Goal: Transaction & Acquisition: Purchase product/service

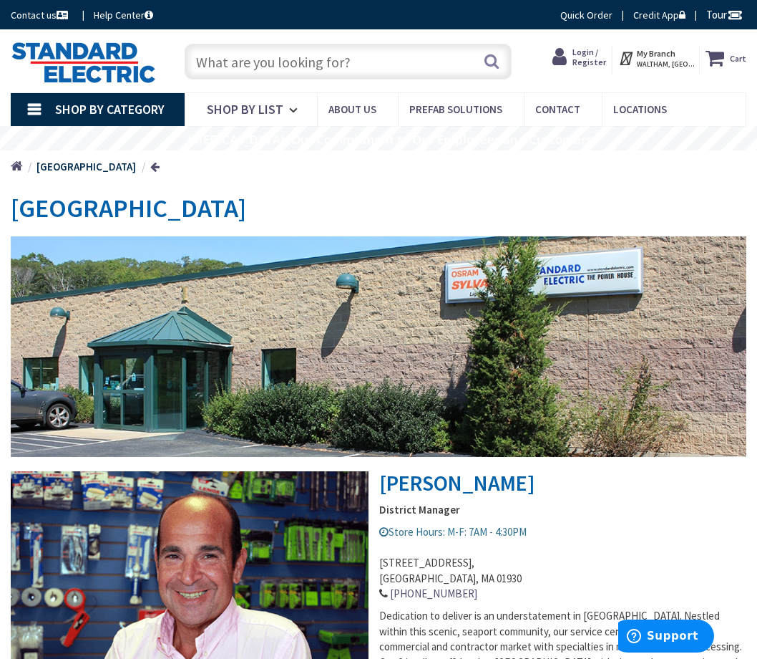
click at [339, 63] on input "text" at bounding box center [348, 62] width 327 height 36
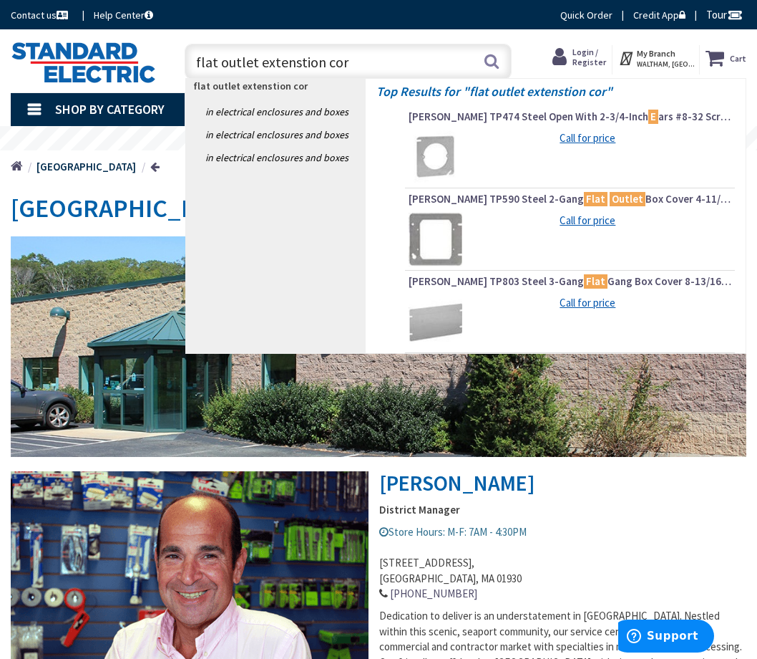
type input "flat outlet extenstion cord"
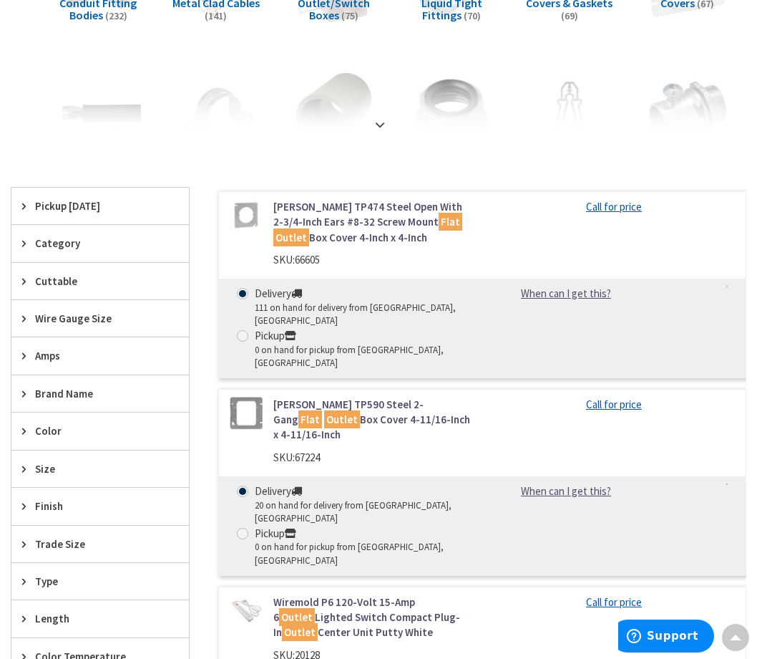
scroll to position [430, 0]
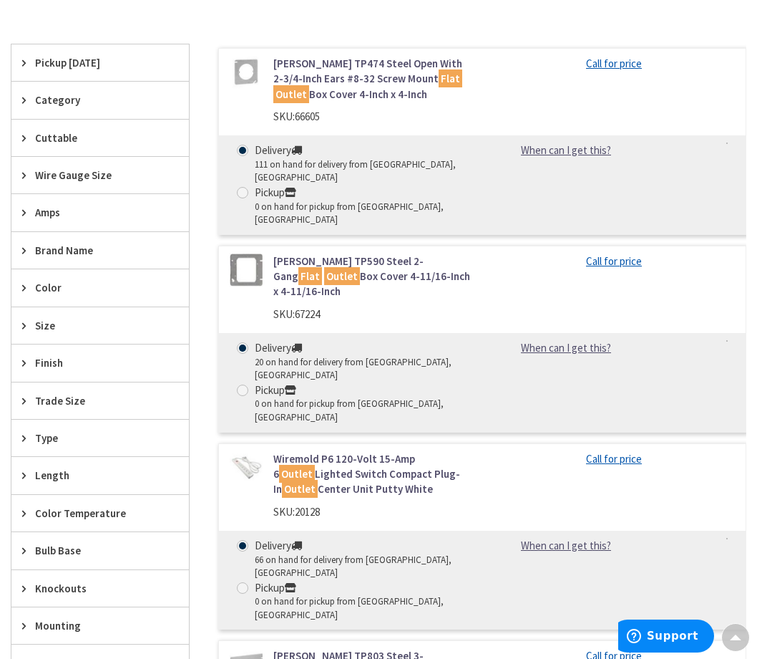
click at [342, 451] on link "Wiremold P6 120-Volt 15-Amp 6 Outlet Lighted Switch Compact Plug-In Outlet Cent…" at bounding box center [372, 474] width 198 height 46
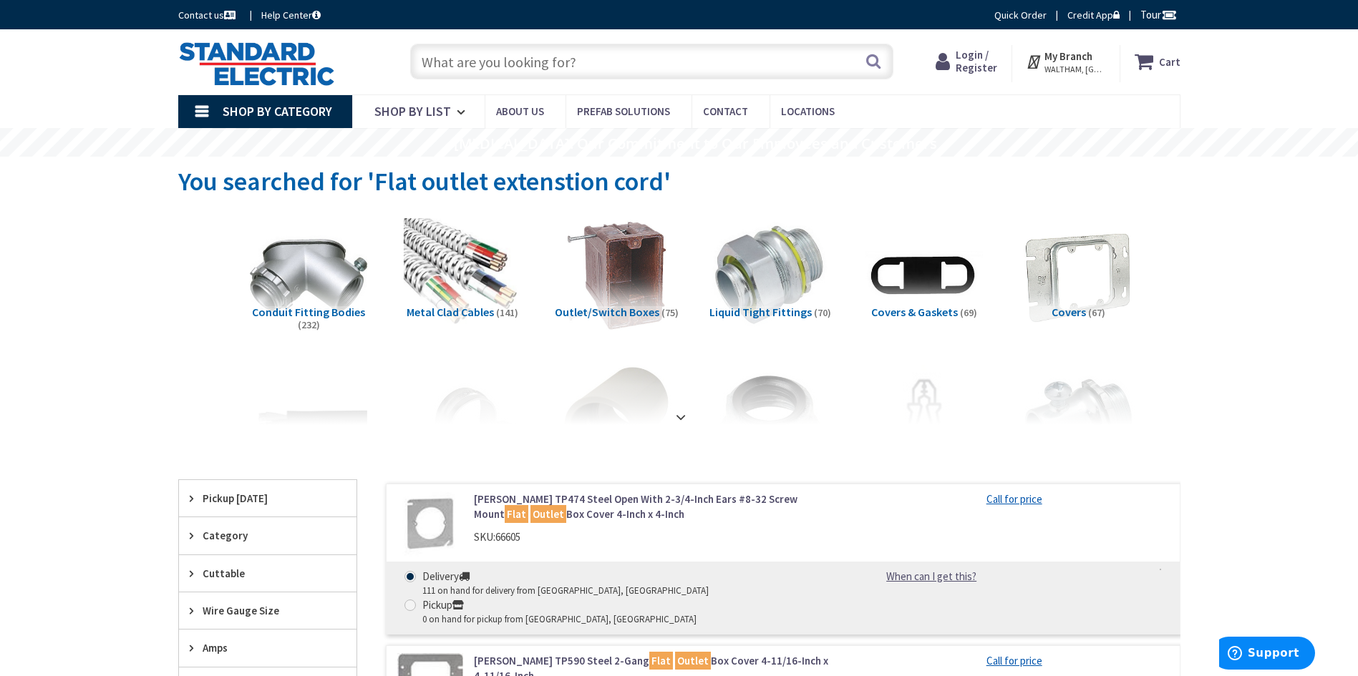
click at [482, 66] on input "text" at bounding box center [651, 62] width 483 height 36
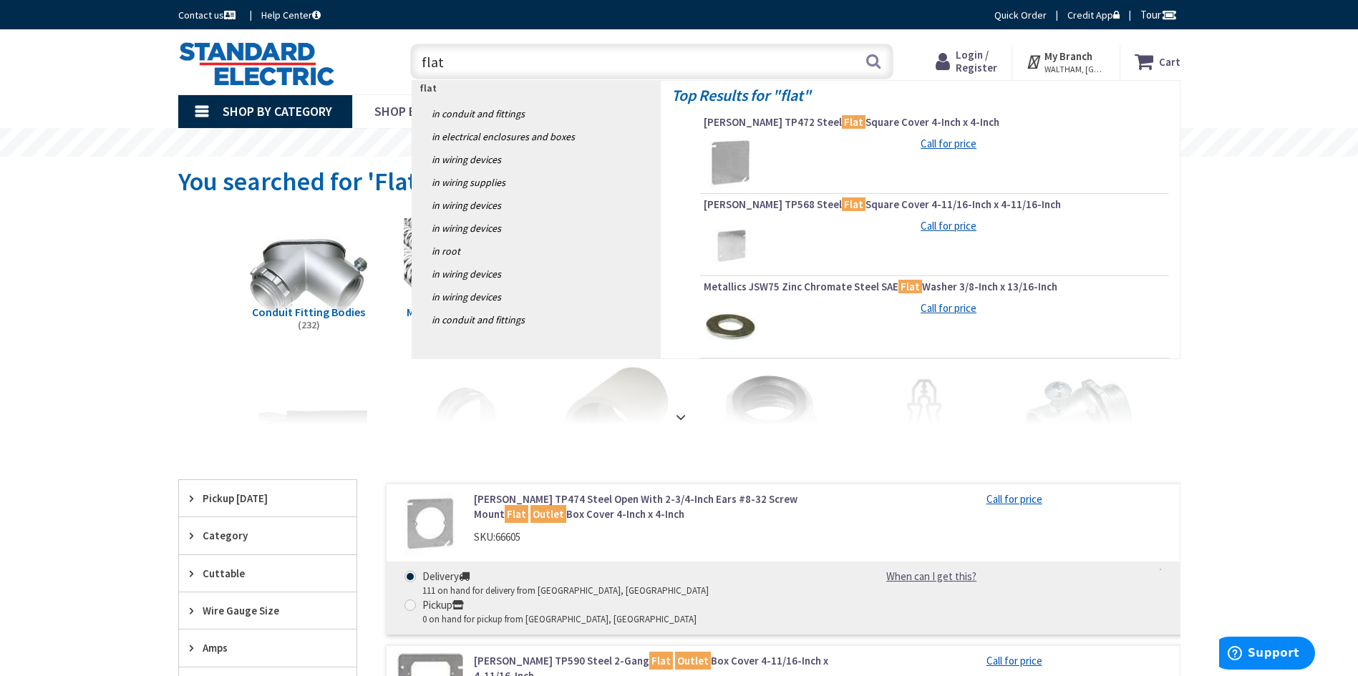
click at [475, 61] on input "flat" at bounding box center [651, 62] width 483 height 36
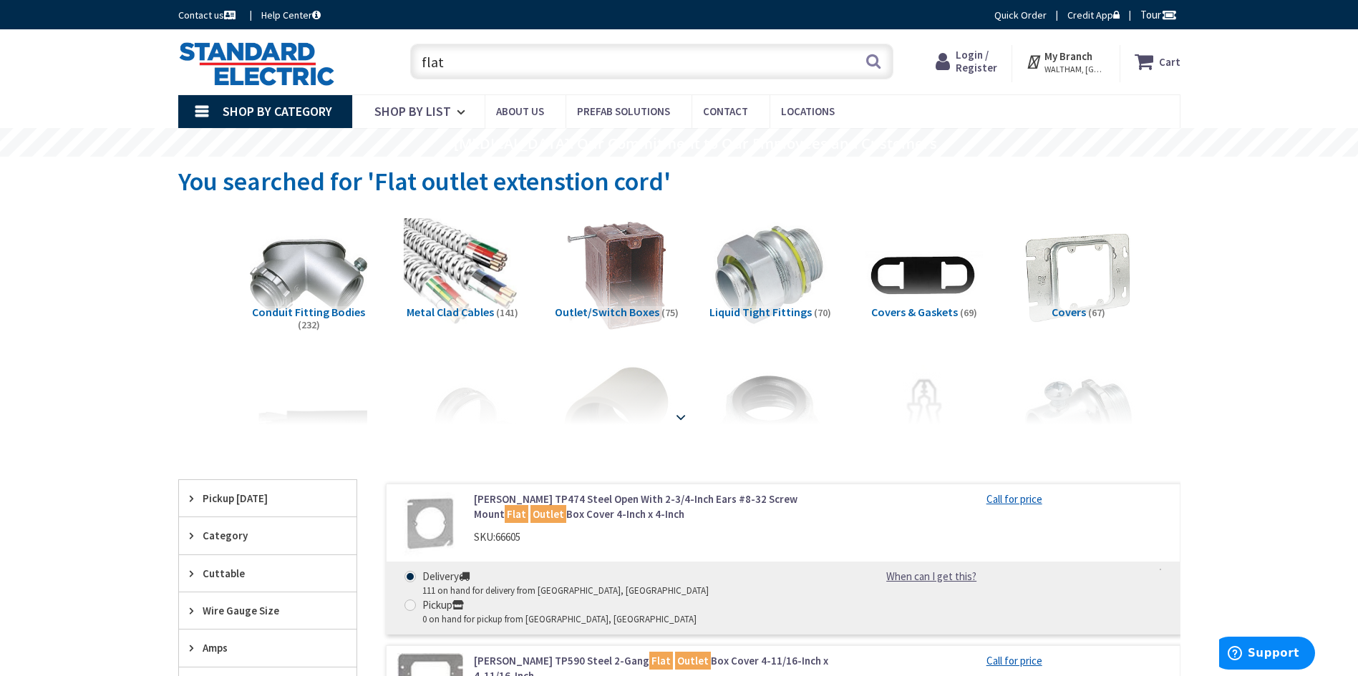
scroll to position [72, 0]
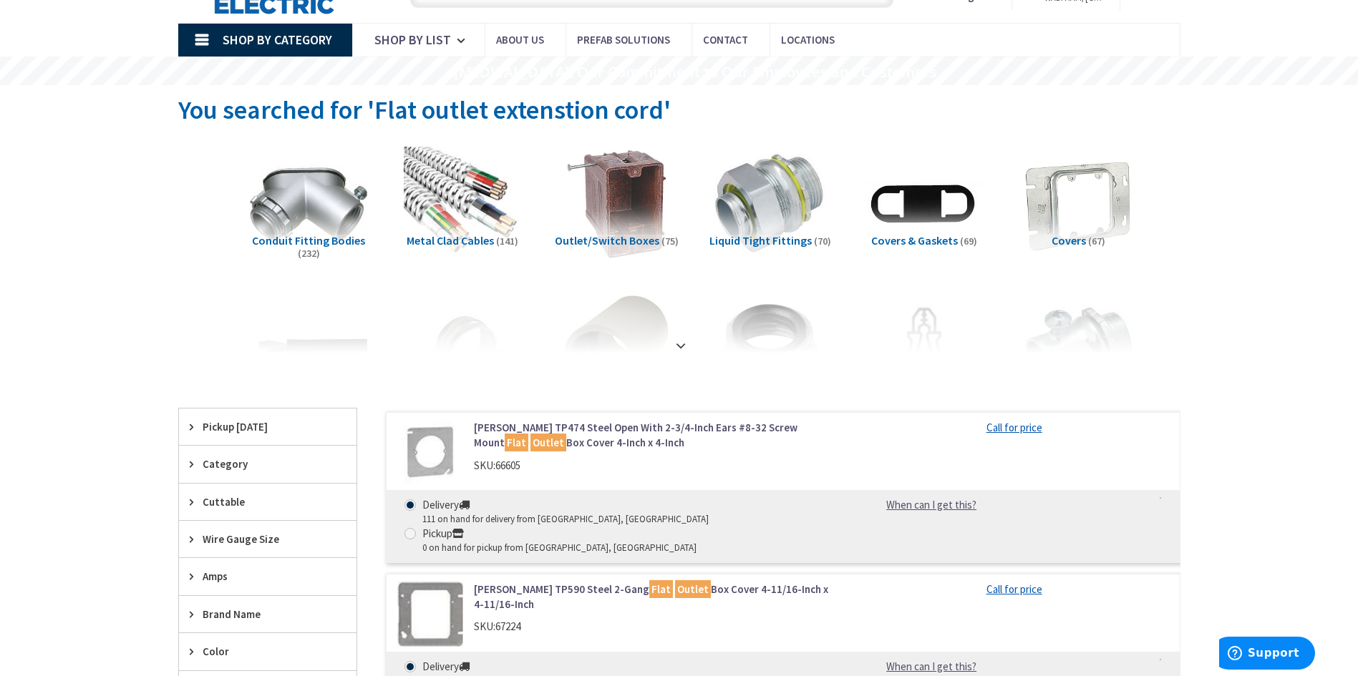
click at [254, 460] on span "Category" at bounding box center [261, 464] width 117 height 15
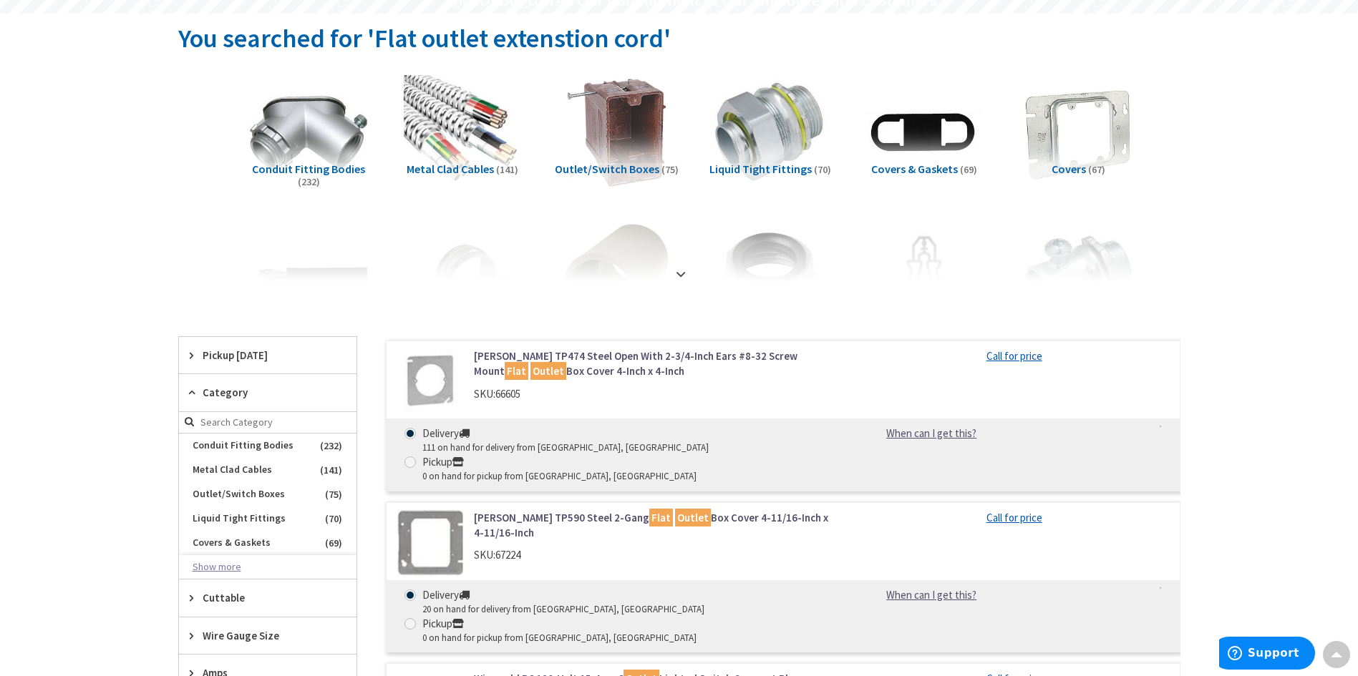
click at [229, 568] on button "Show more" at bounding box center [268, 567] width 178 height 24
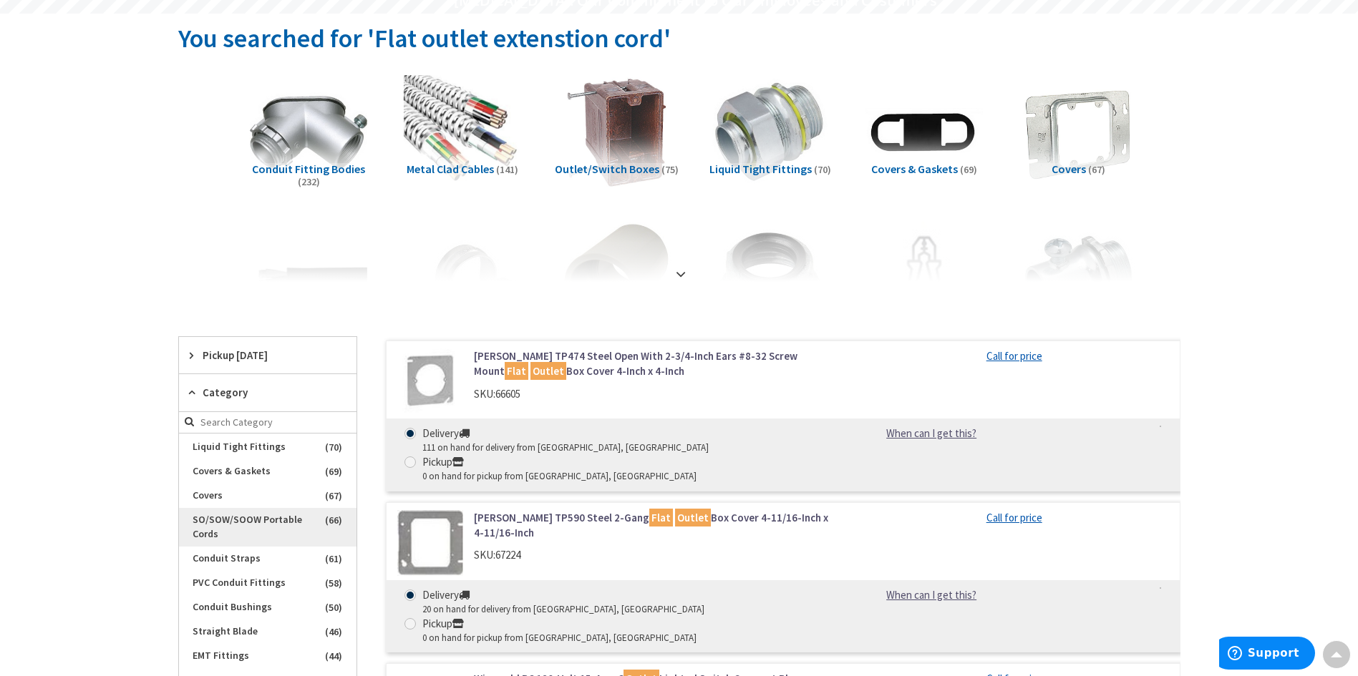
click at [255, 519] on span "SO/SOW/SOOW Portable Cords" at bounding box center [268, 527] width 178 height 39
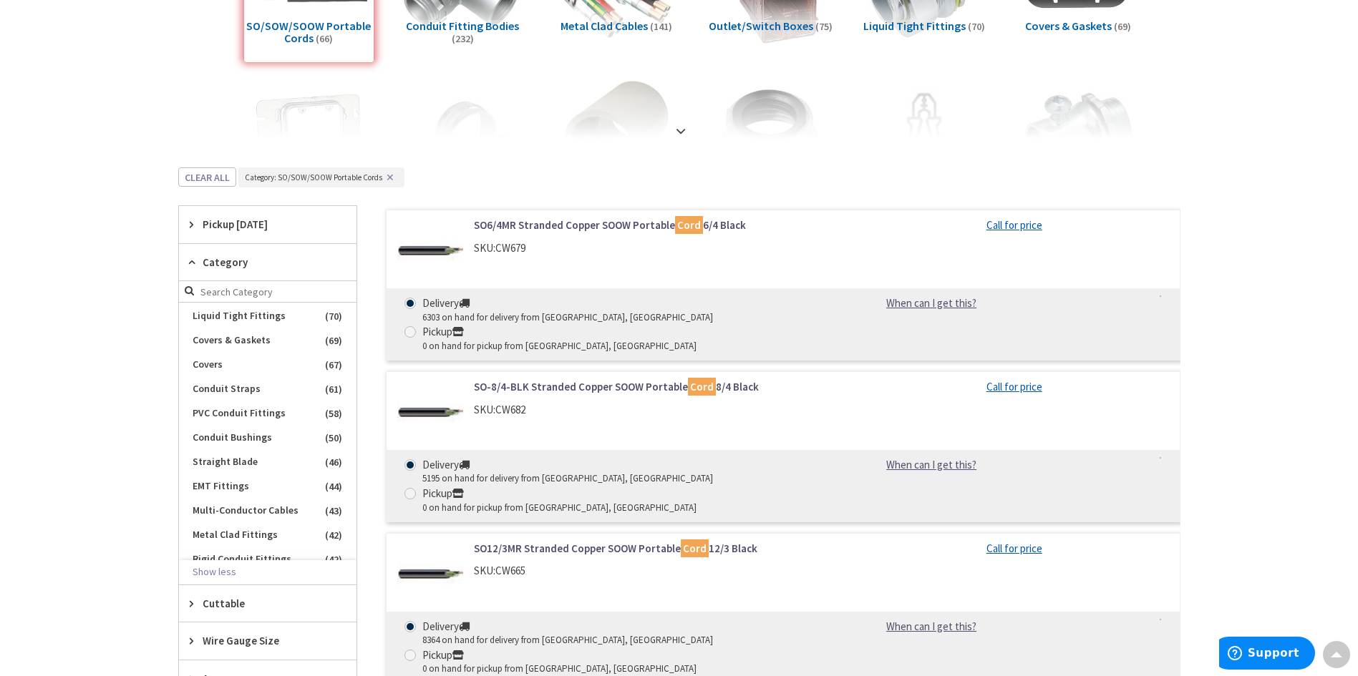
scroll to position [0, 0]
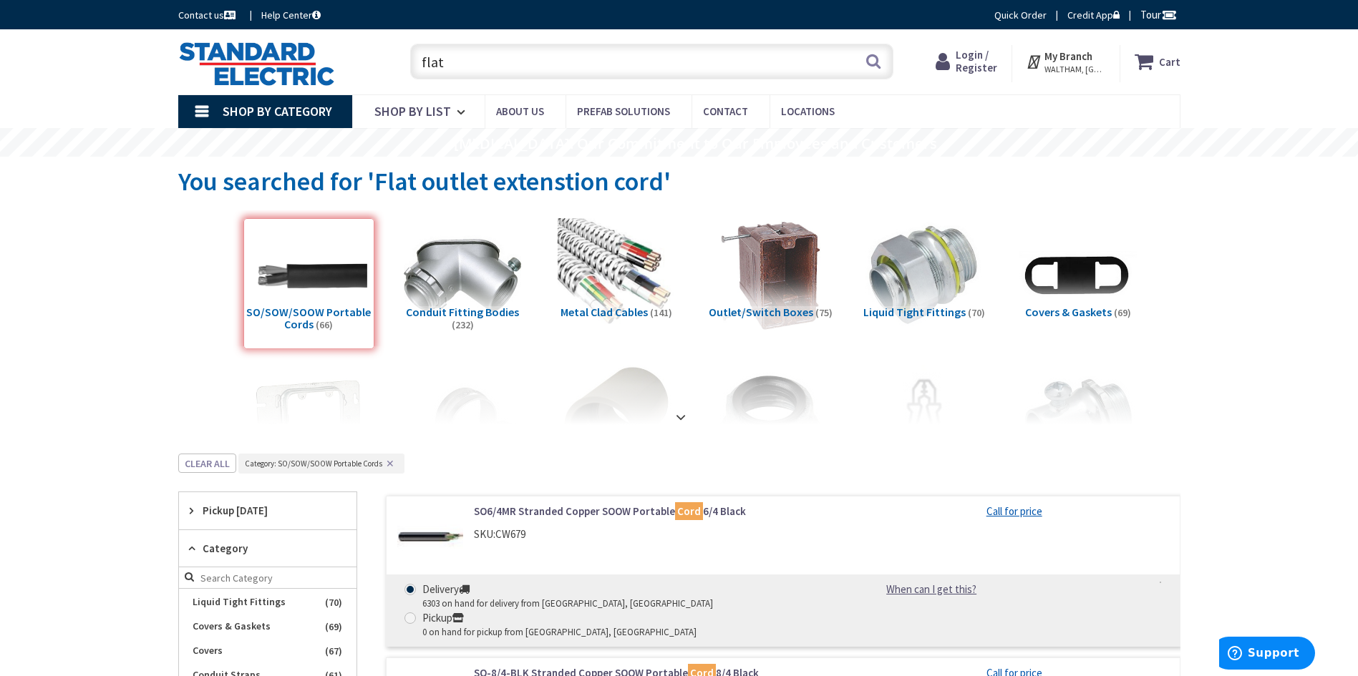
click at [479, 59] on input "flat" at bounding box center [651, 62] width 483 height 36
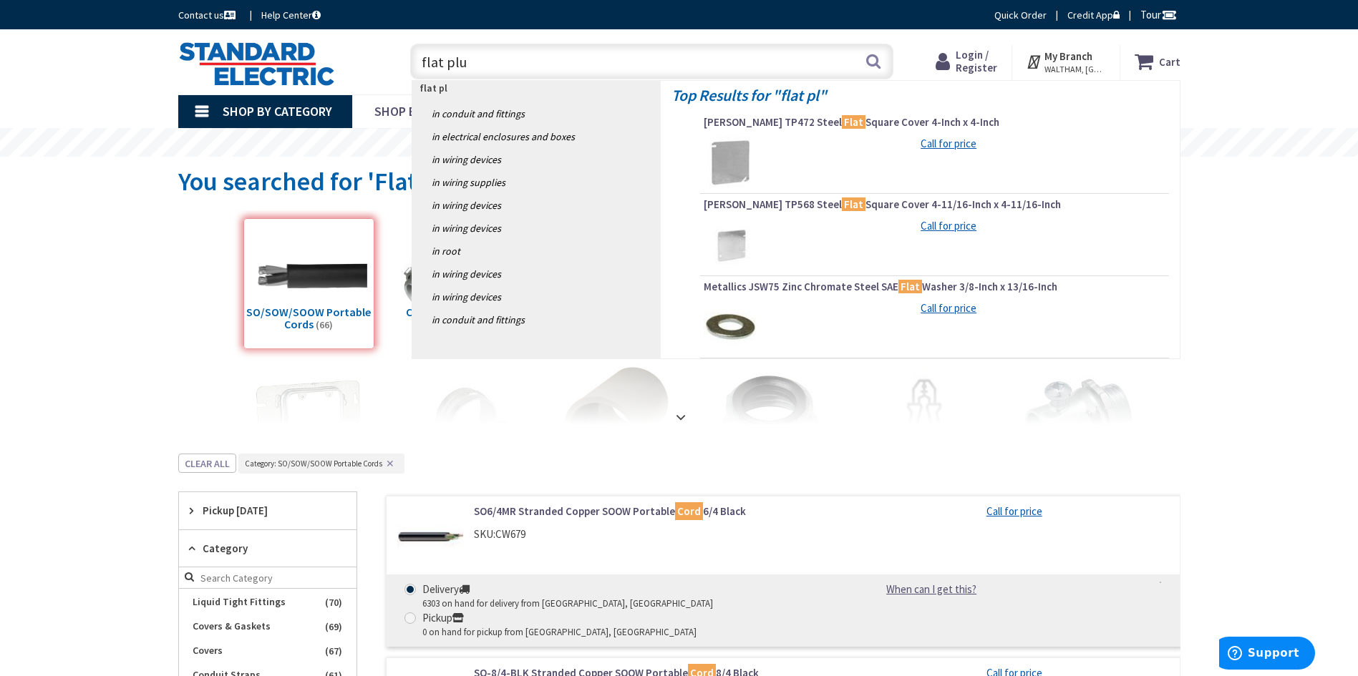
type input "flat plug"
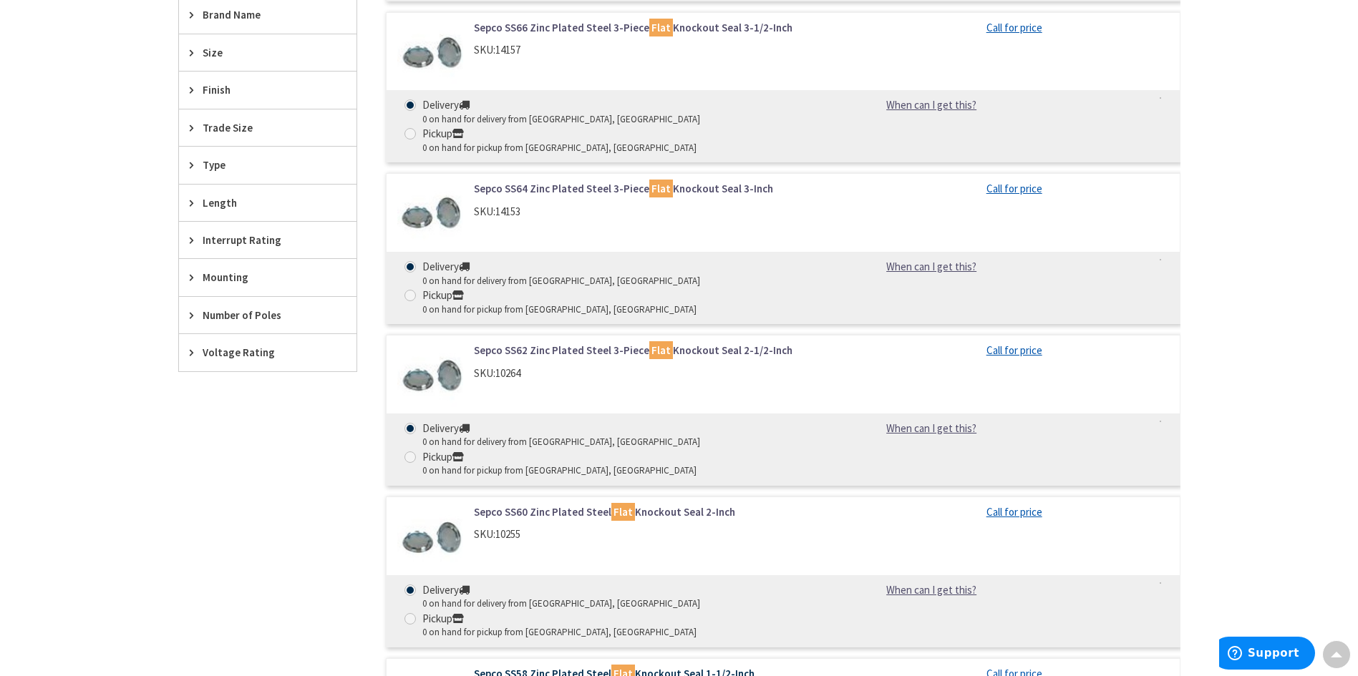
scroll to position [286, 0]
